Goal: Check status: Check status

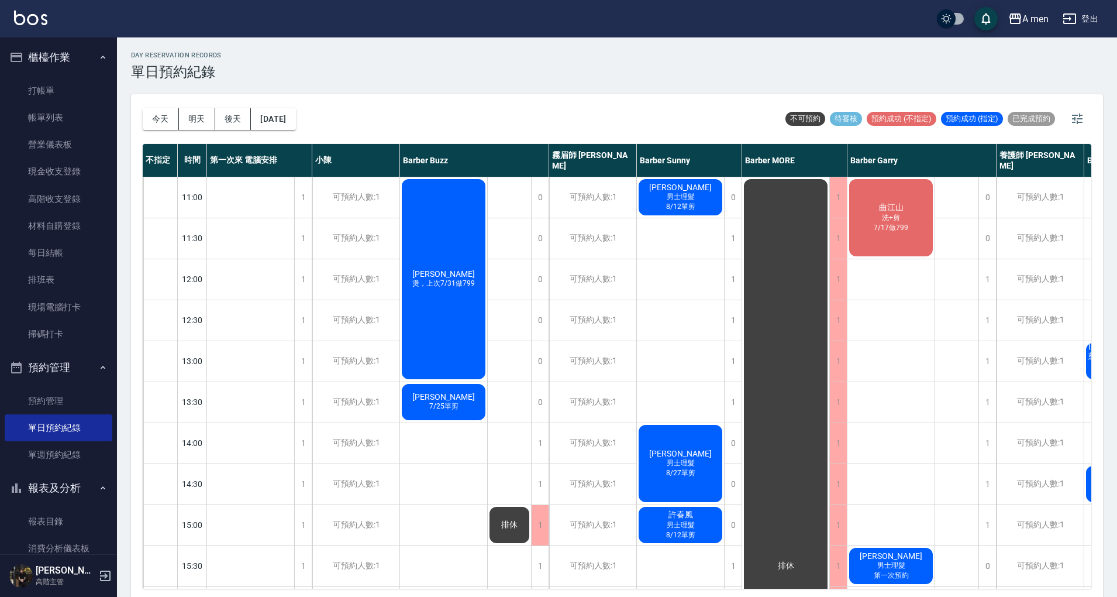
scroll to position [0, 104]
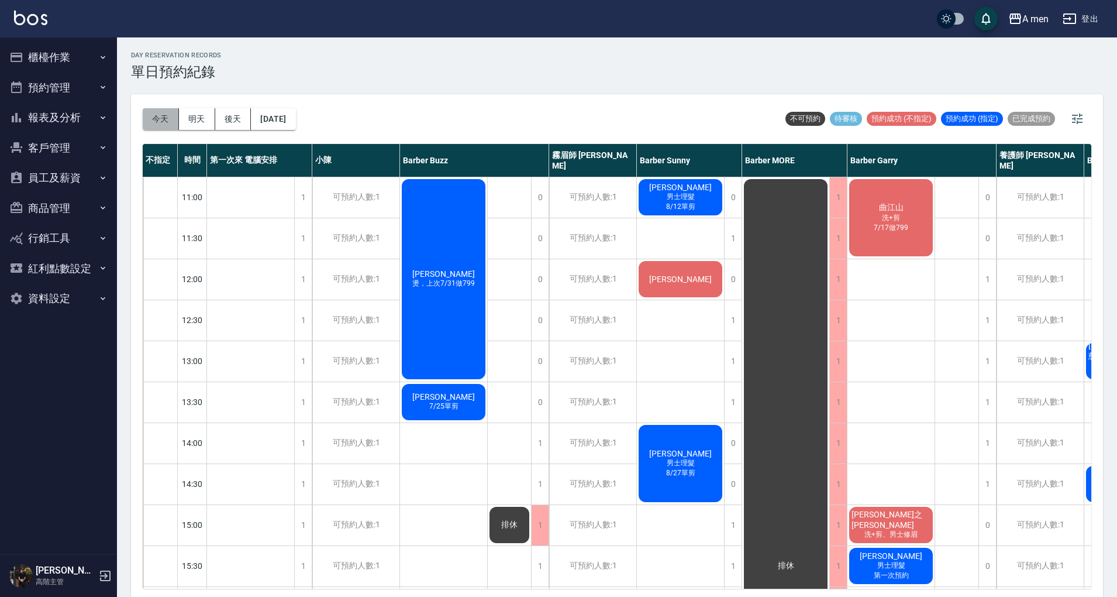
click at [156, 124] on button "今天" at bounding box center [161, 119] width 36 height 22
click at [714, 101] on div "[DATE] [DATE] [DATE] [DATE] 不可預約 待審核 預約成功 (不指定) 預約成功 (指定) 已完成預約" at bounding box center [617, 119] width 949 height 50
click at [412, 81] on div "day Reservation records 單日預約紀錄 [DATE] [DATE] [DATE] [DATE] 不可預約 待審核 預約成功 (不指定) …" at bounding box center [617, 318] width 1000 height 563
click at [170, 117] on button "今天" at bounding box center [161, 119] width 36 height 22
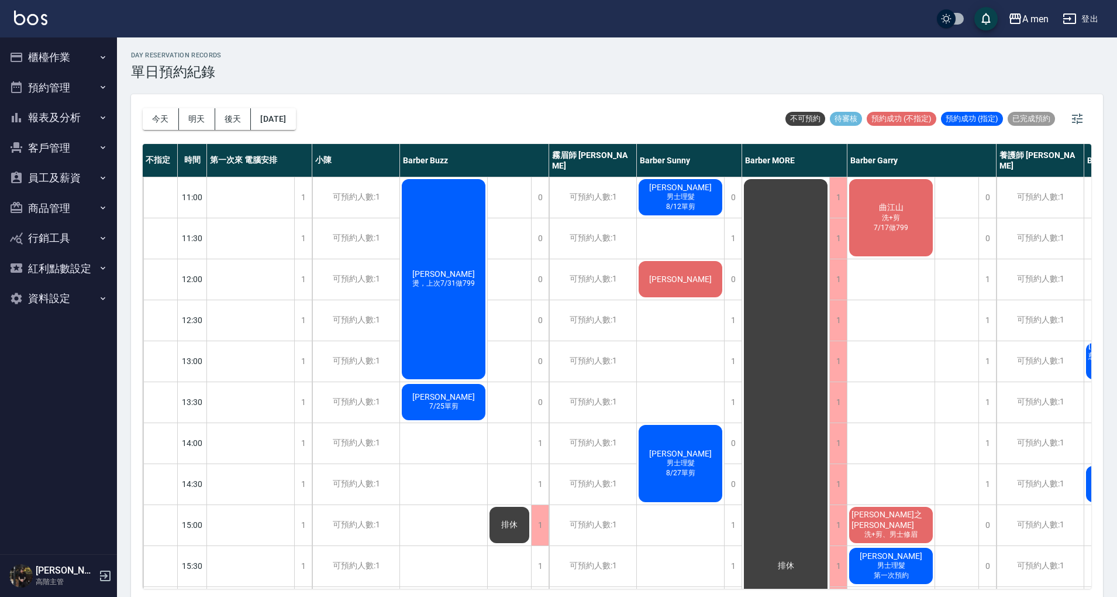
click at [479, 70] on div "day Reservation records 單日預約紀錄" at bounding box center [617, 65] width 972 height 29
click at [650, 91] on div "day Reservation records 單日預約紀錄 [DATE] [DATE] [DATE] [DATE] 不可預約 待審核 預約成功 (不指定) …" at bounding box center [617, 318] width 1000 height 563
